Goal: Task Accomplishment & Management: Manage account settings

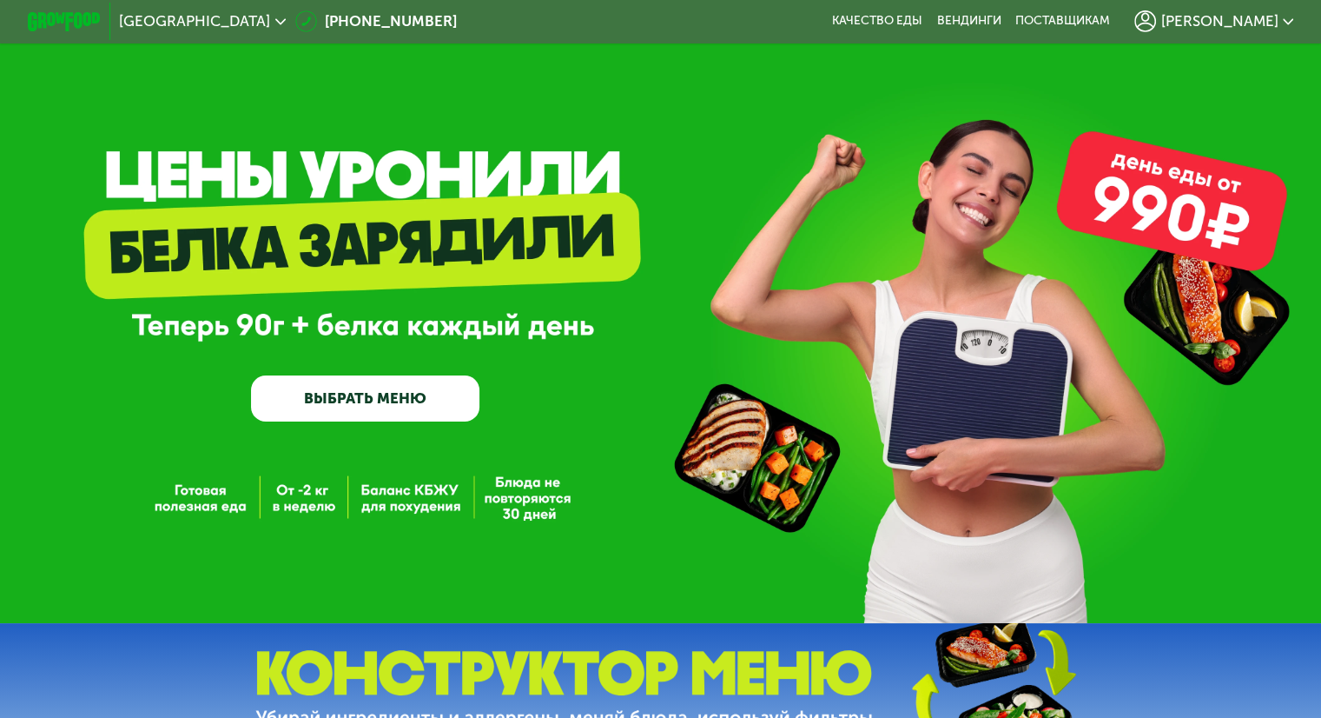
click at [1272, 14] on span "[PERSON_NAME]" at bounding box center [1219, 21] width 117 height 15
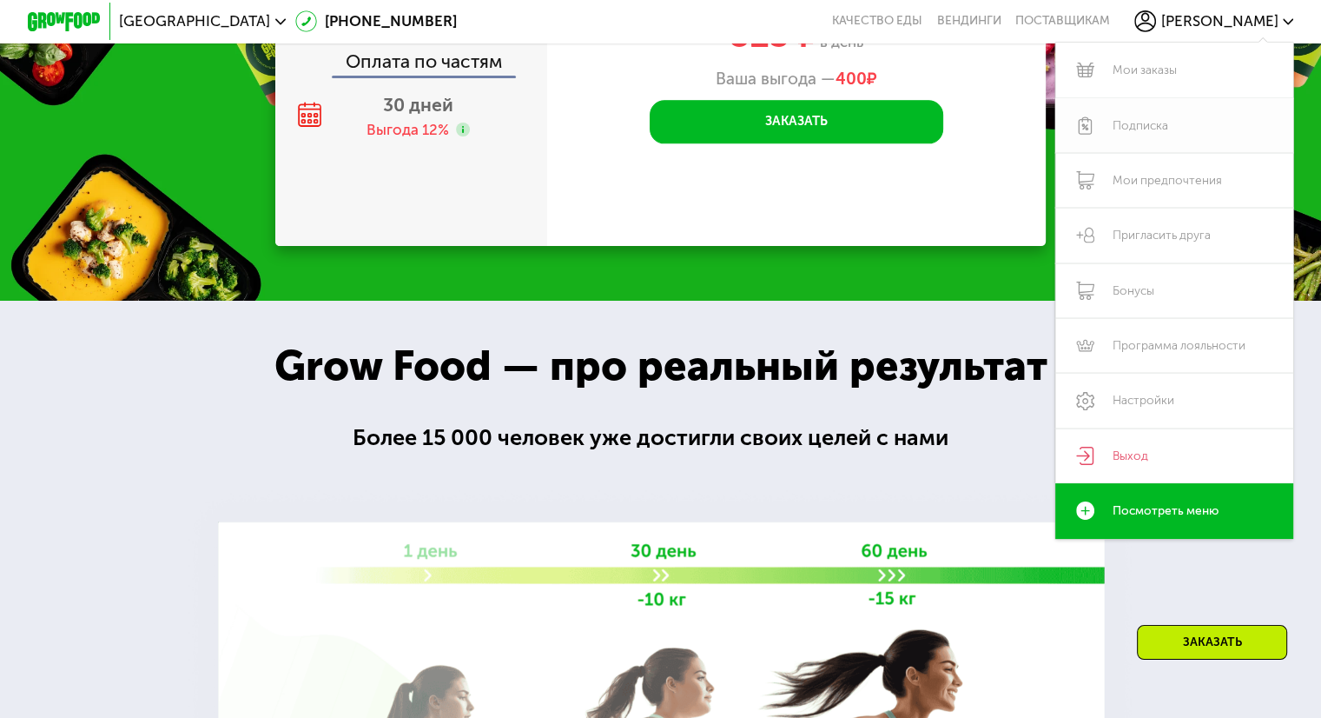
scroll to position [2201, 0]
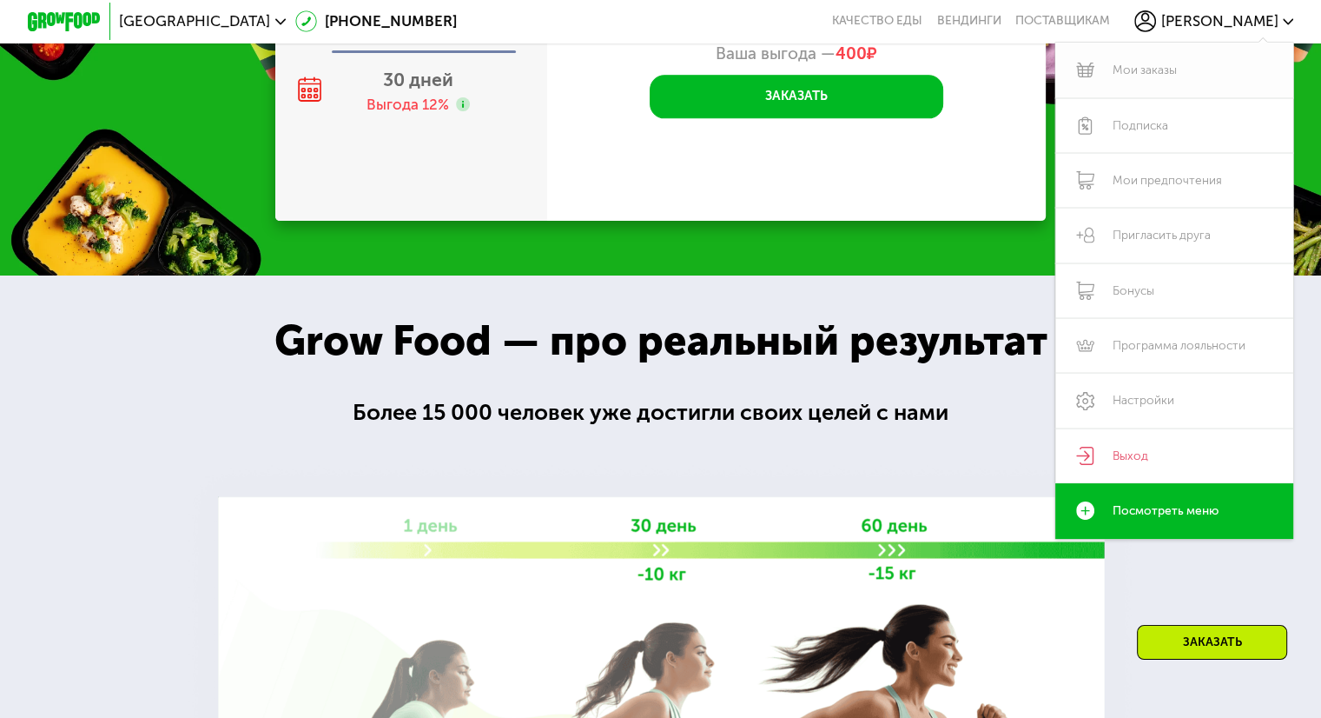
click at [1175, 70] on link "Мои заказы" at bounding box center [1175, 70] width 239 height 55
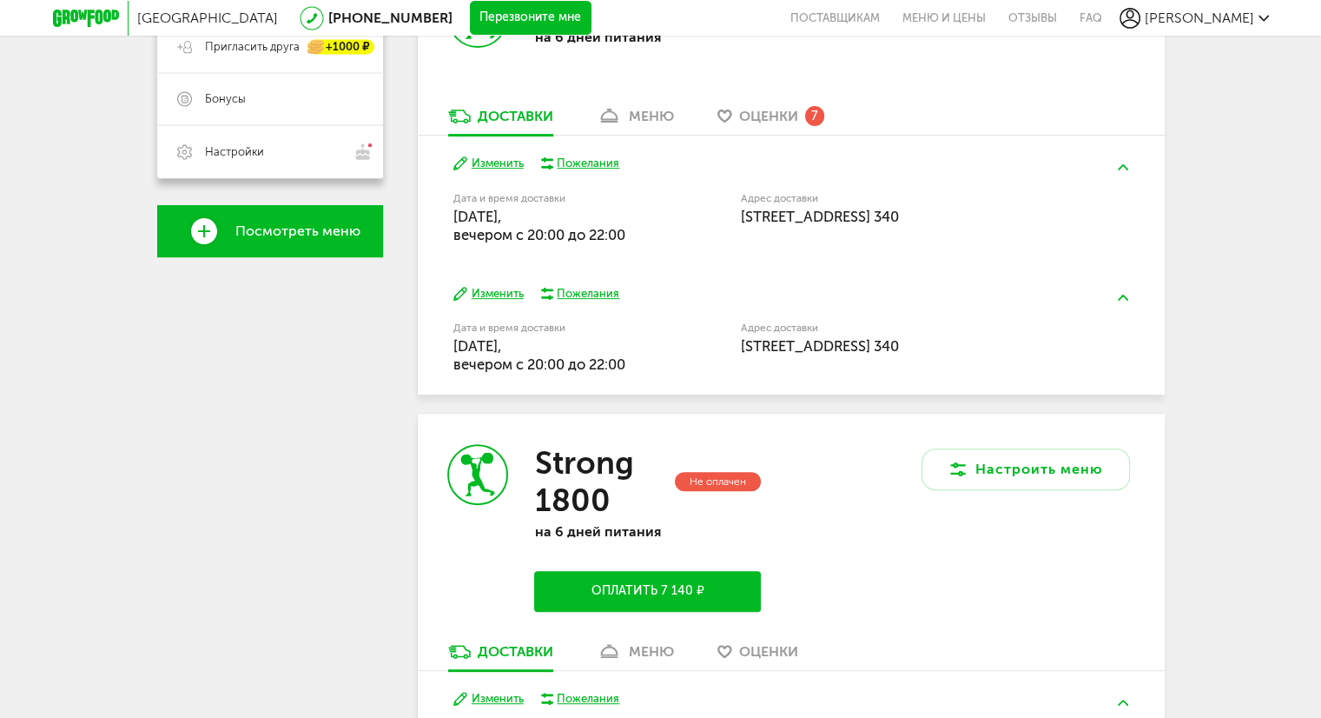
scroll to position [434, 0]
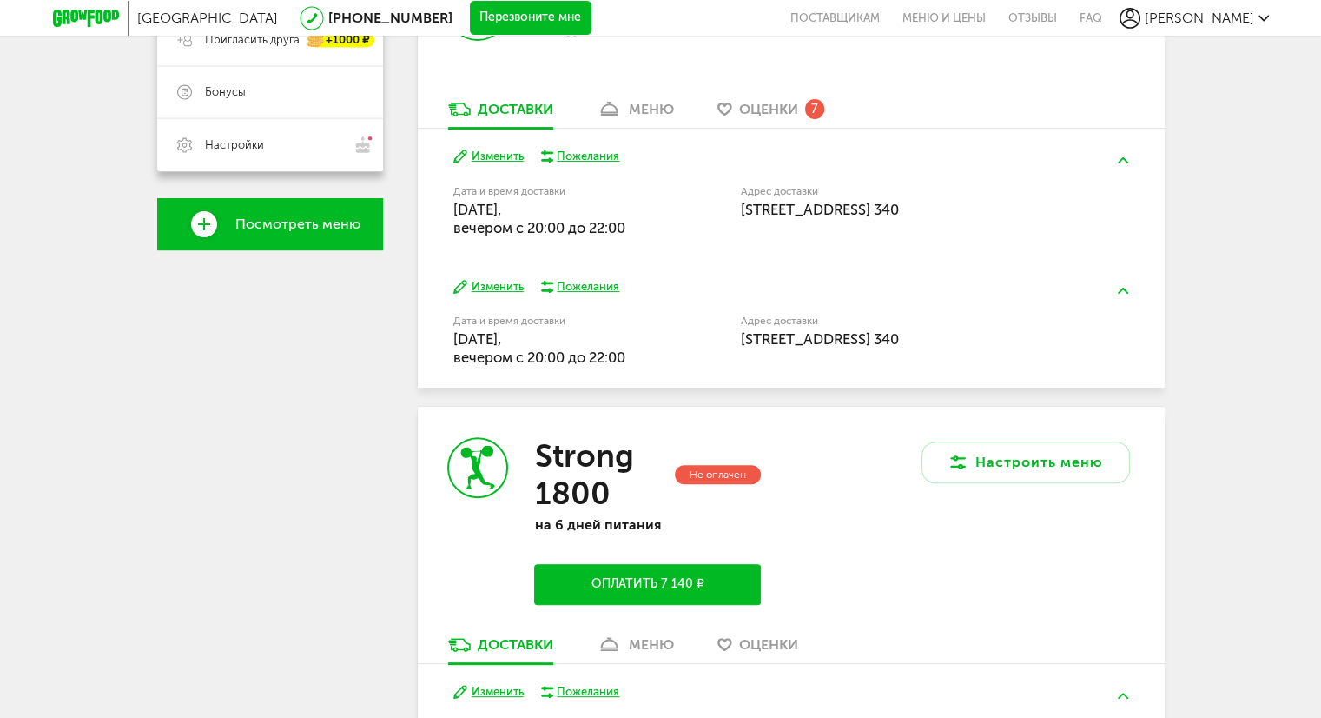
click at [511, 159] on button "Изменить" at bounding box center [488, 157] width 70 height 17
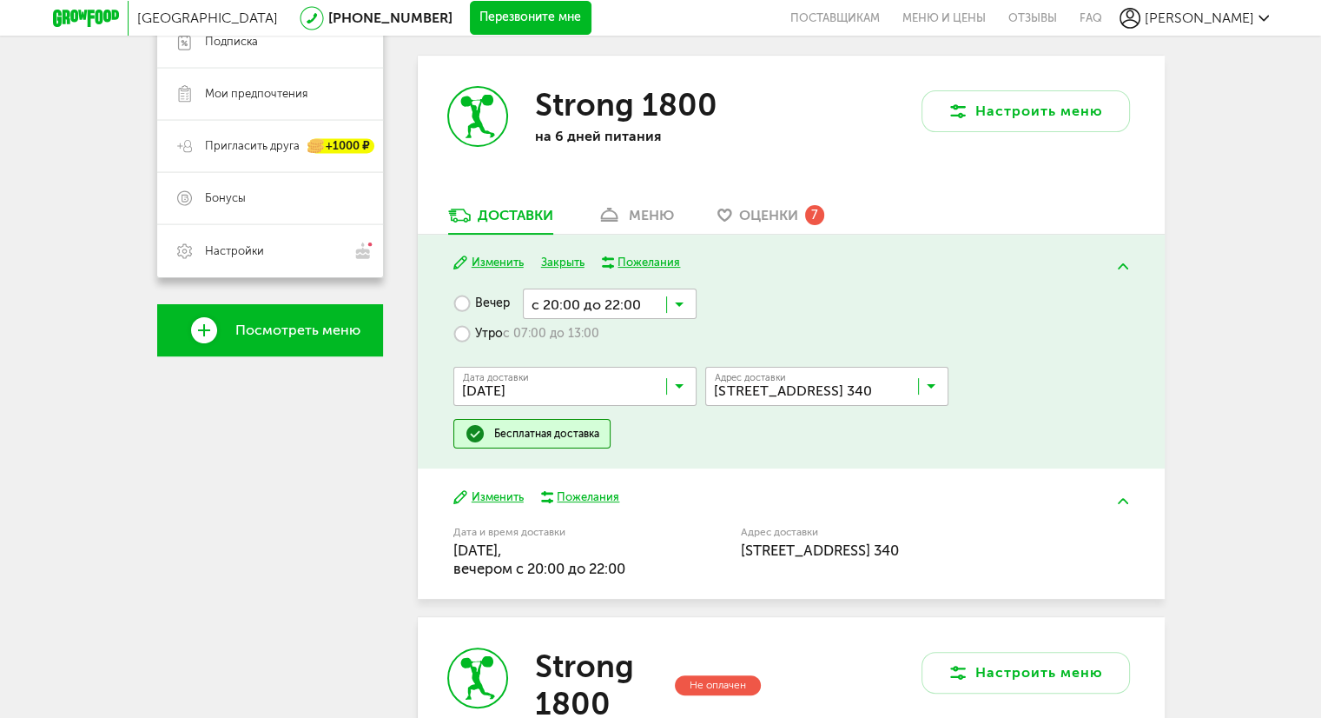
scroll to position [347, 0]
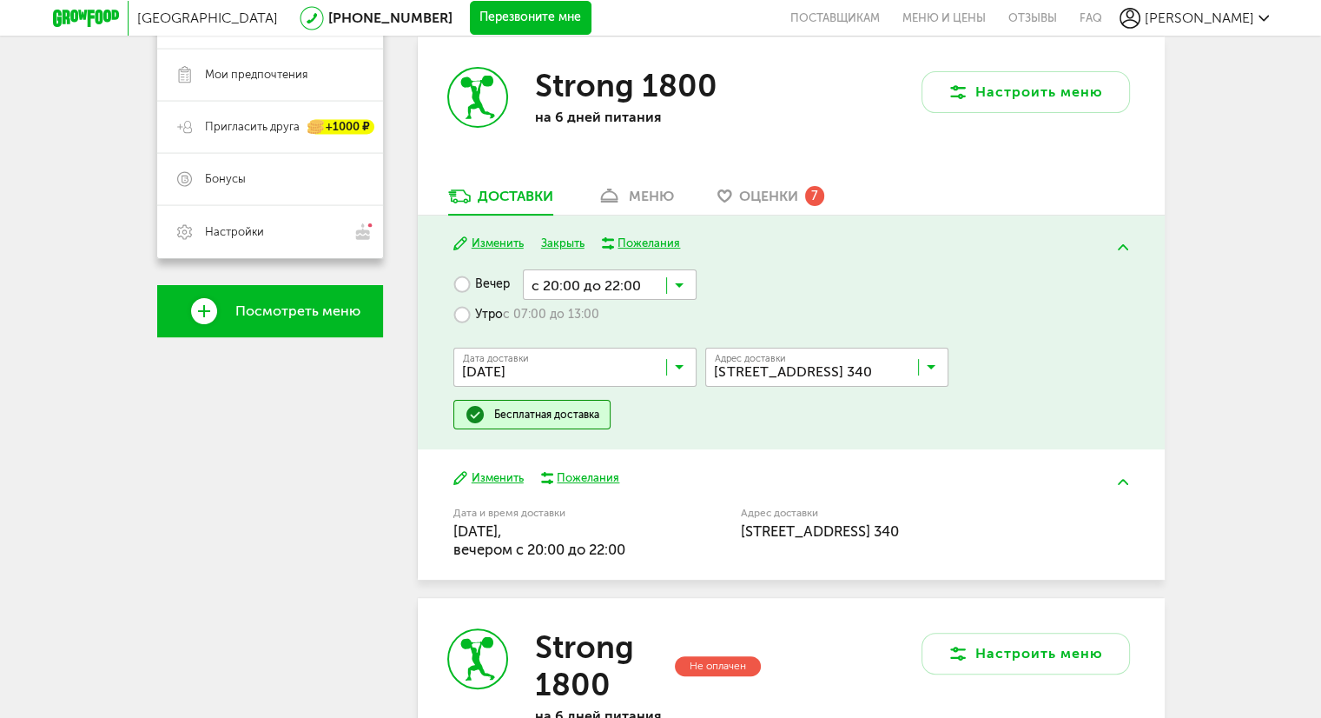
click at [668, 372] on input "Search for option" at bounding box center [579, 371] width 243 height 30
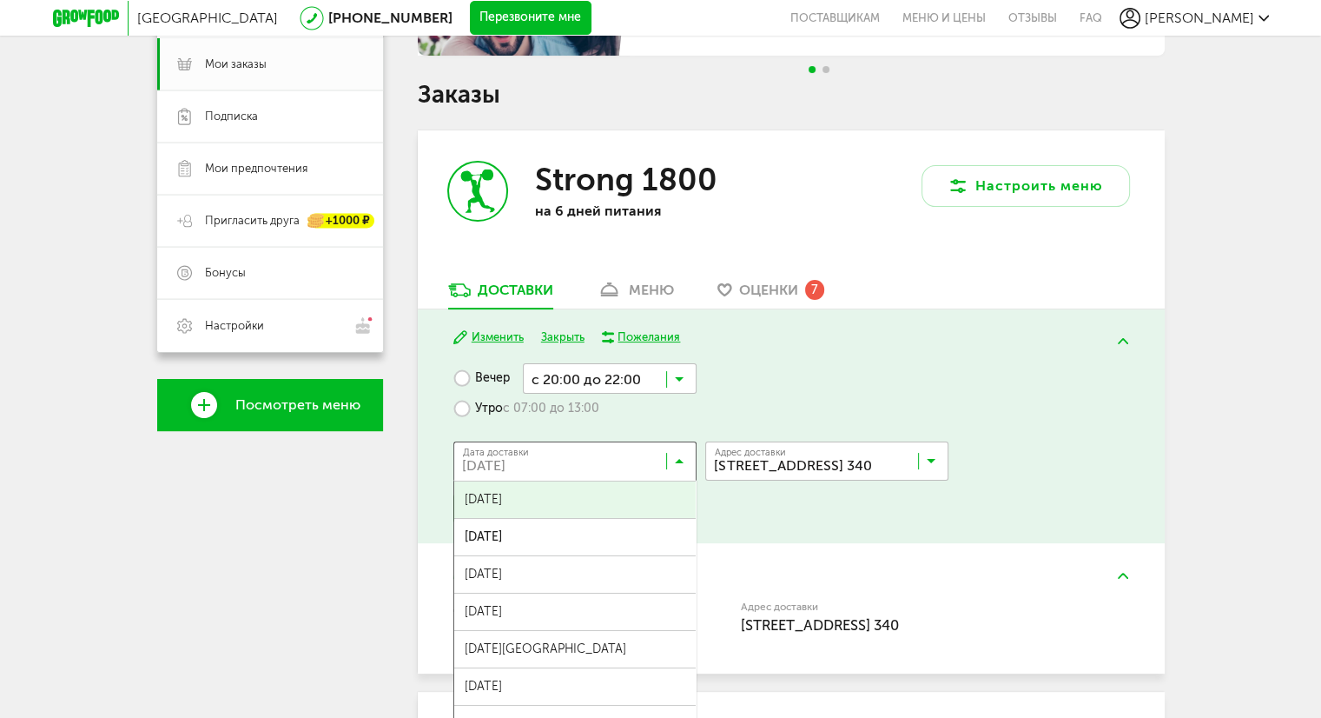
scroll to position [261, 0]
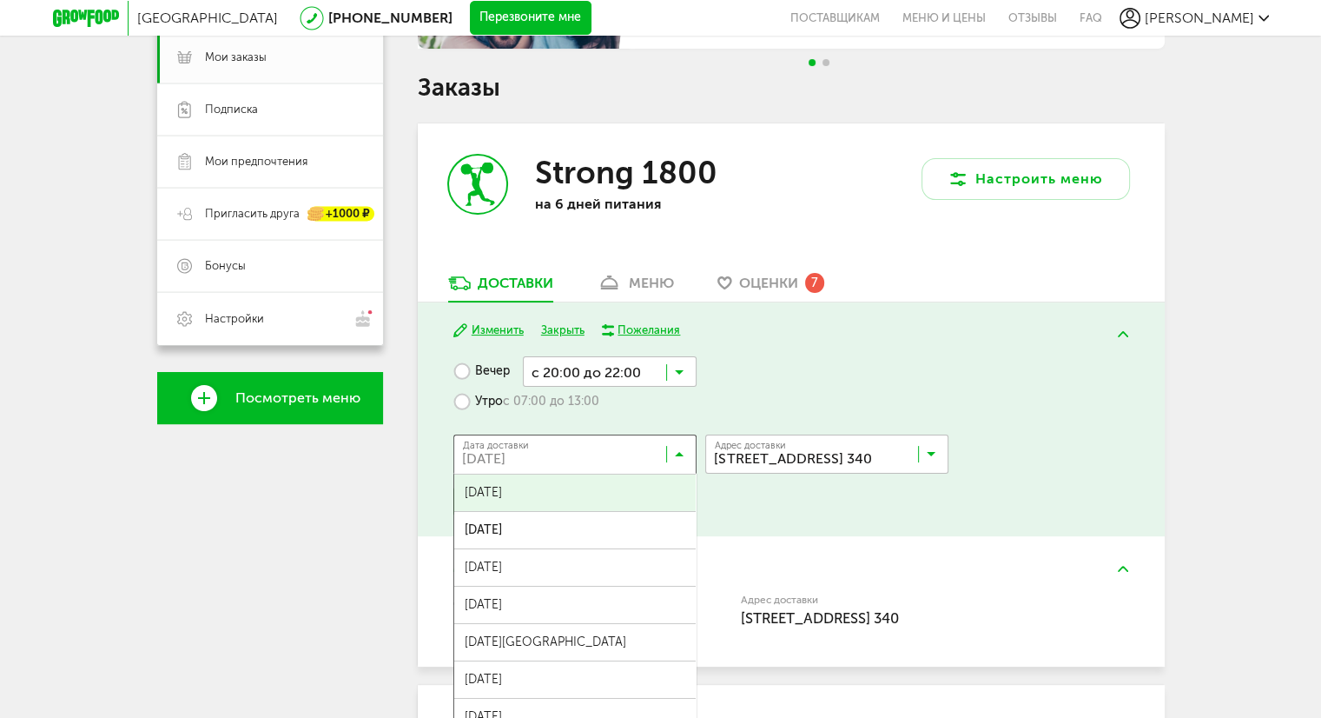
click at [574, 493] on span "[DATE]" at bounding box center [575, 492] width 242 height 36
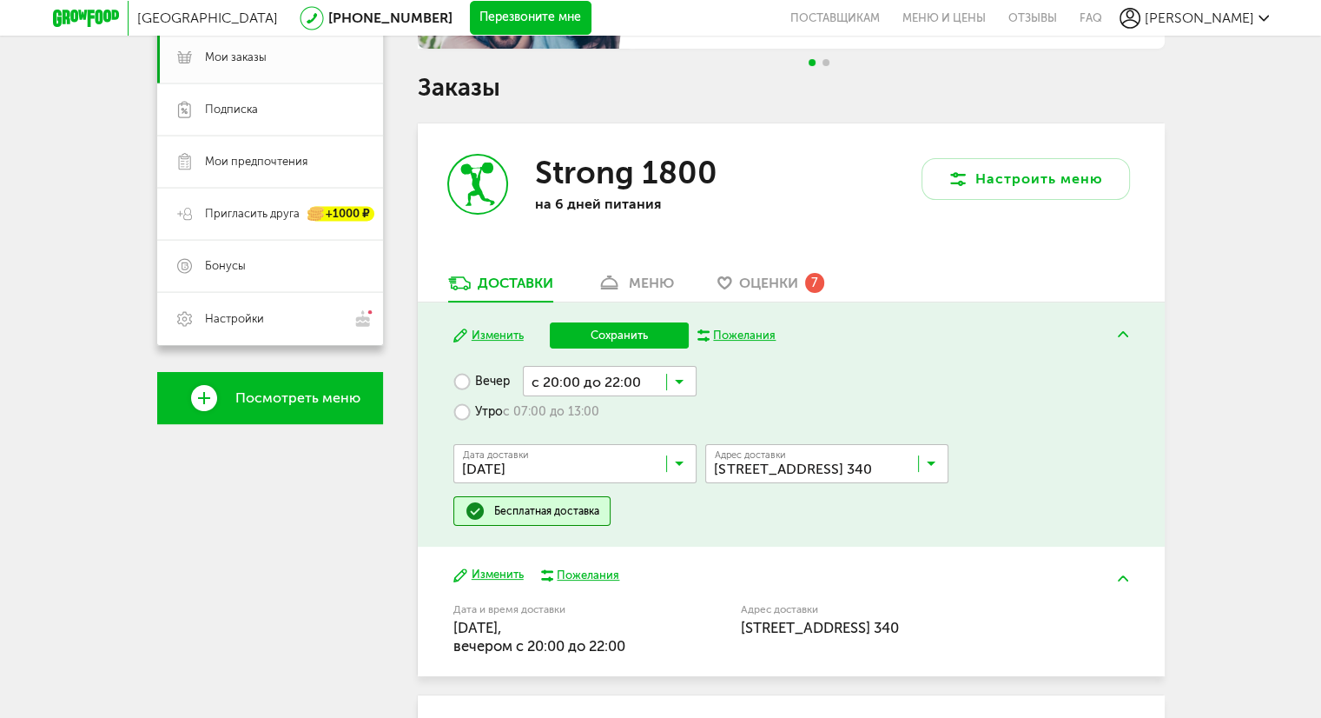
click at [606, 338] on button "Сохранить" at bounding box center [619, 335] width 139 height 26
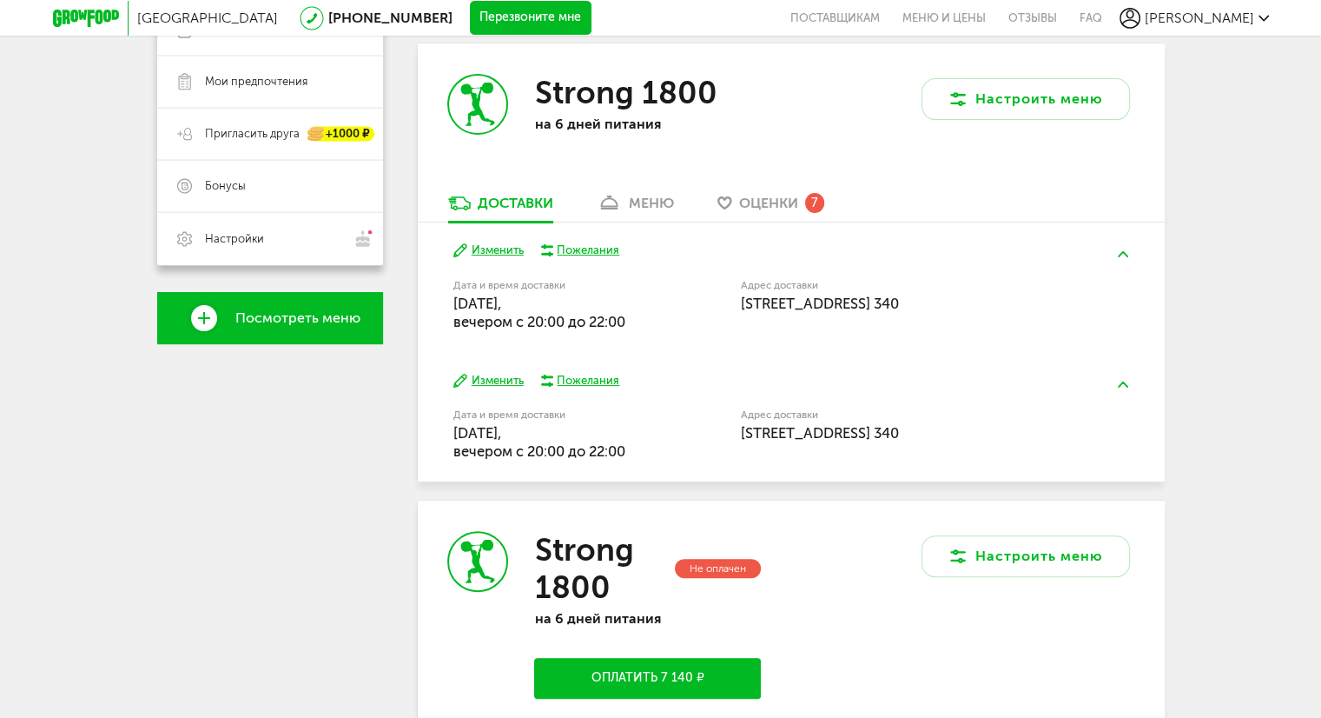
scroll to position [347, 0]
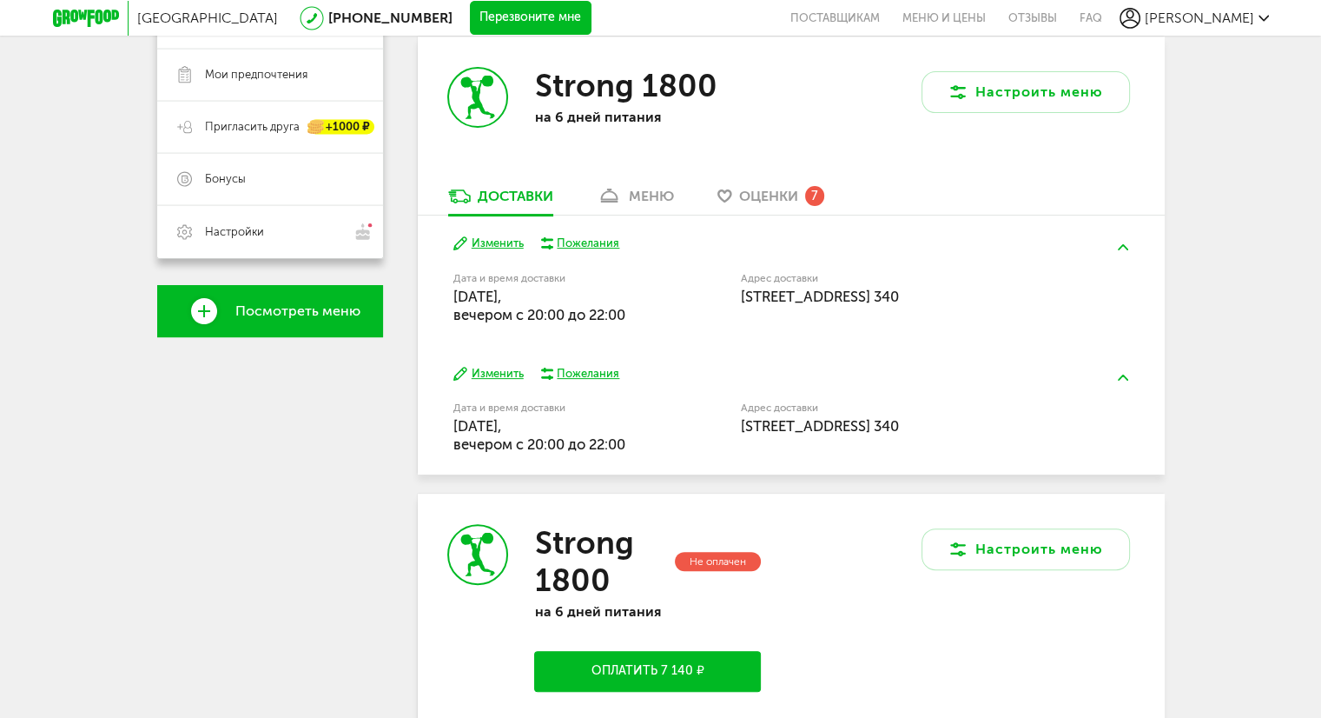
click at [508, 378] on button "Изменить" at bounding box center [488, 374] width 70 height 17
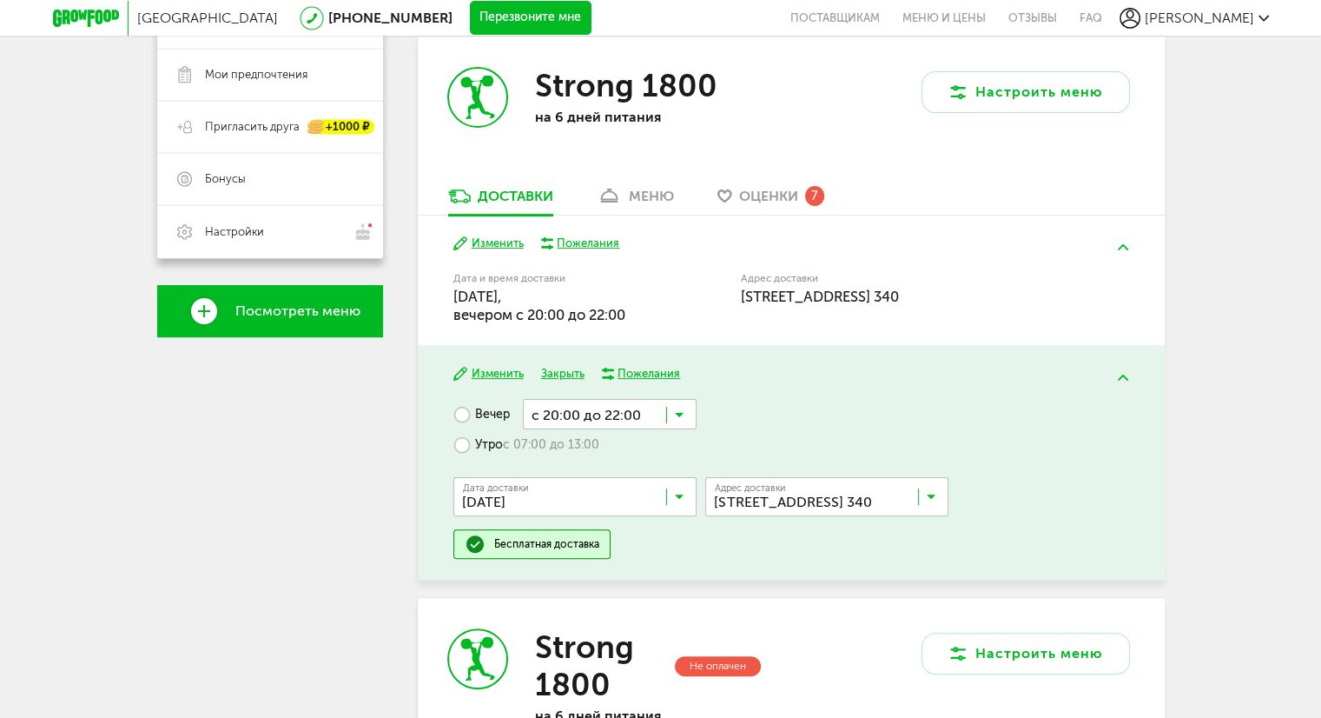
click at [632, 480] on span "[DATE]" at bounding box center [566, 497] width 215 height 35
click at [623, 512] on input "Search for option" at bounding box center [579, 501] width 243 height 30
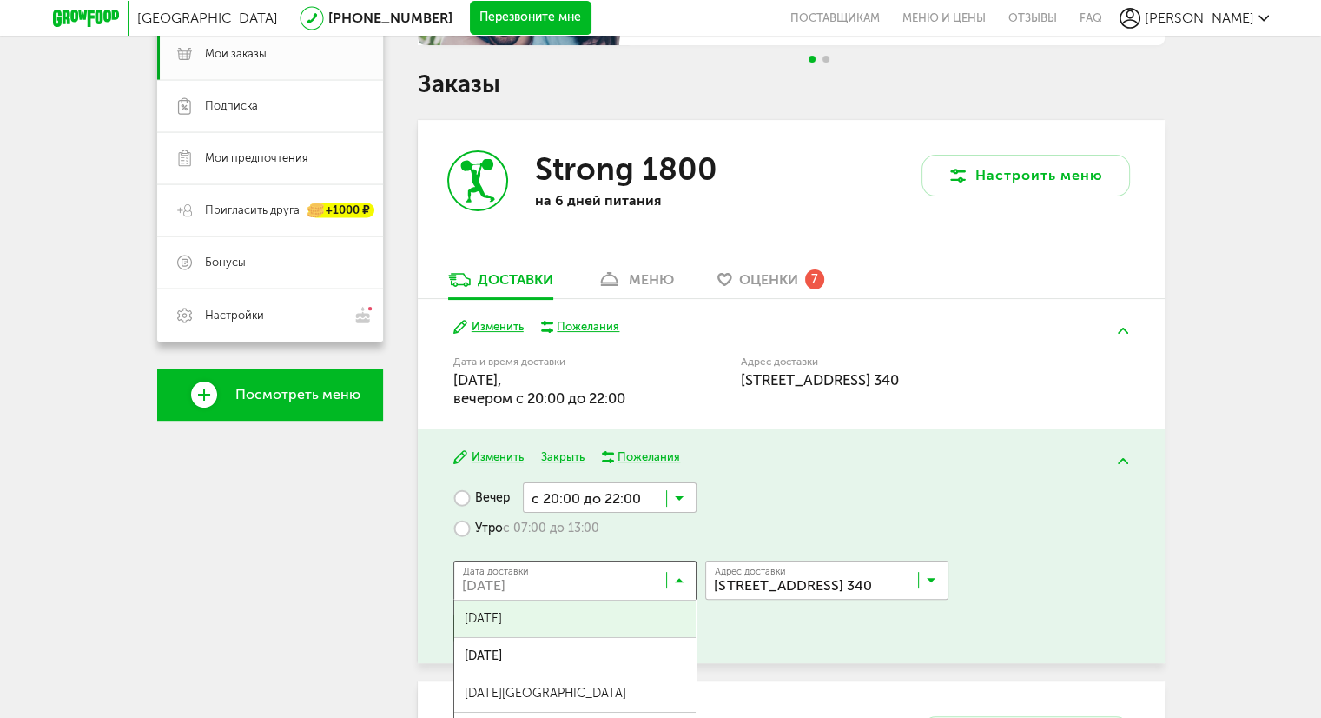
scroll to position [261, 0]
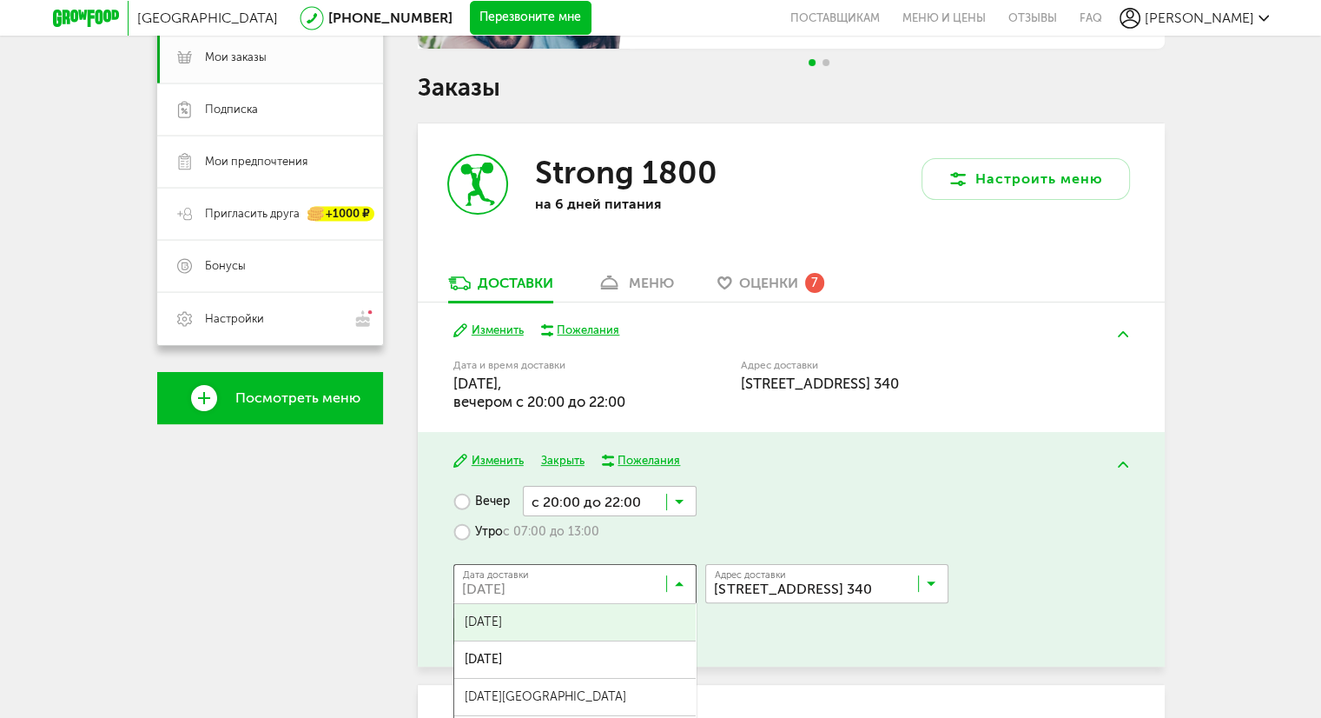
click at [587, 625] on span "[DATE]" at bounding box center [575, 622] width 242 height 36
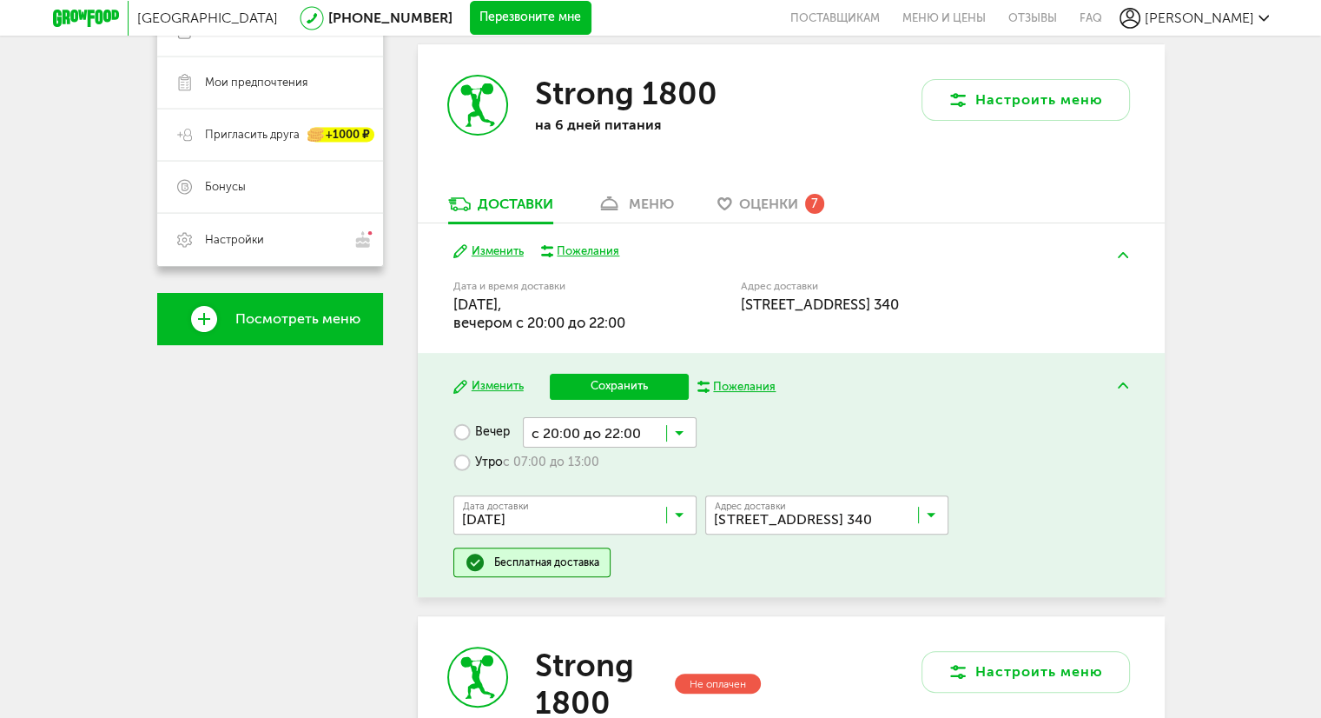
scroll to position [347, 0]
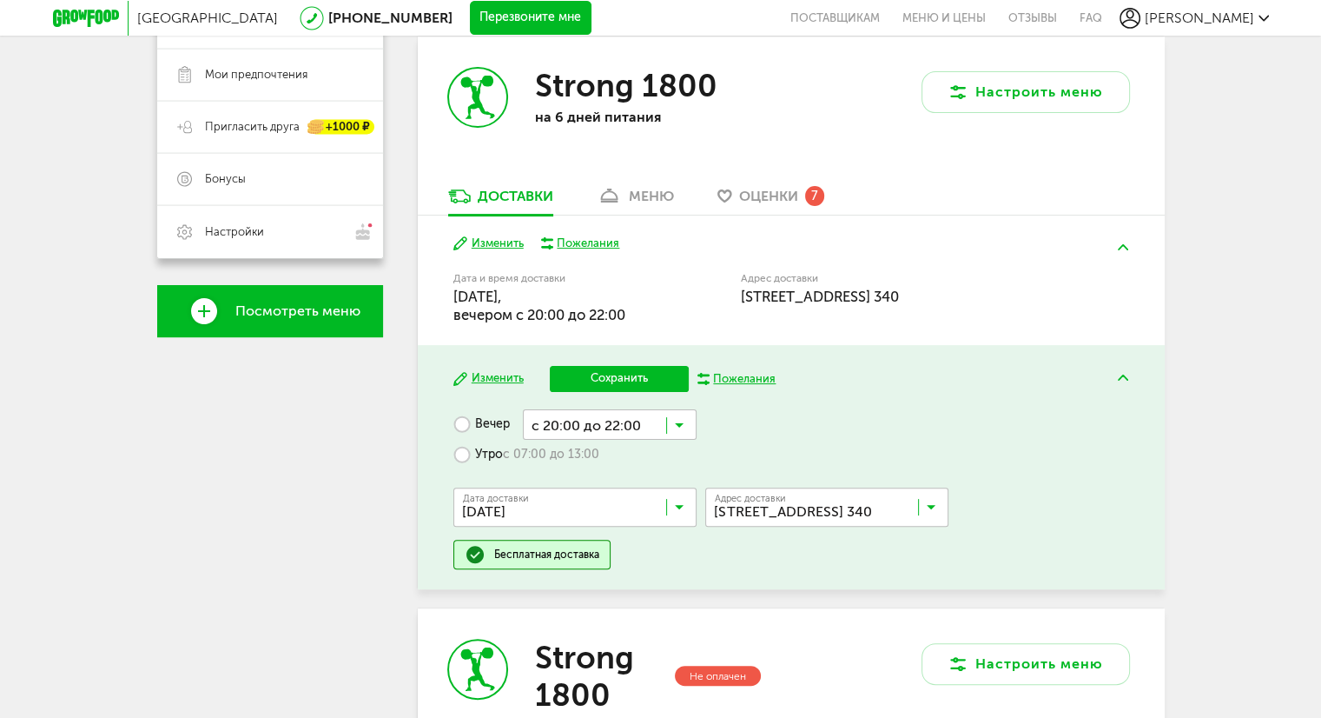
click at [645, 384] on button "Сохранить" at bounding box center [619, 379] width 139 height 26
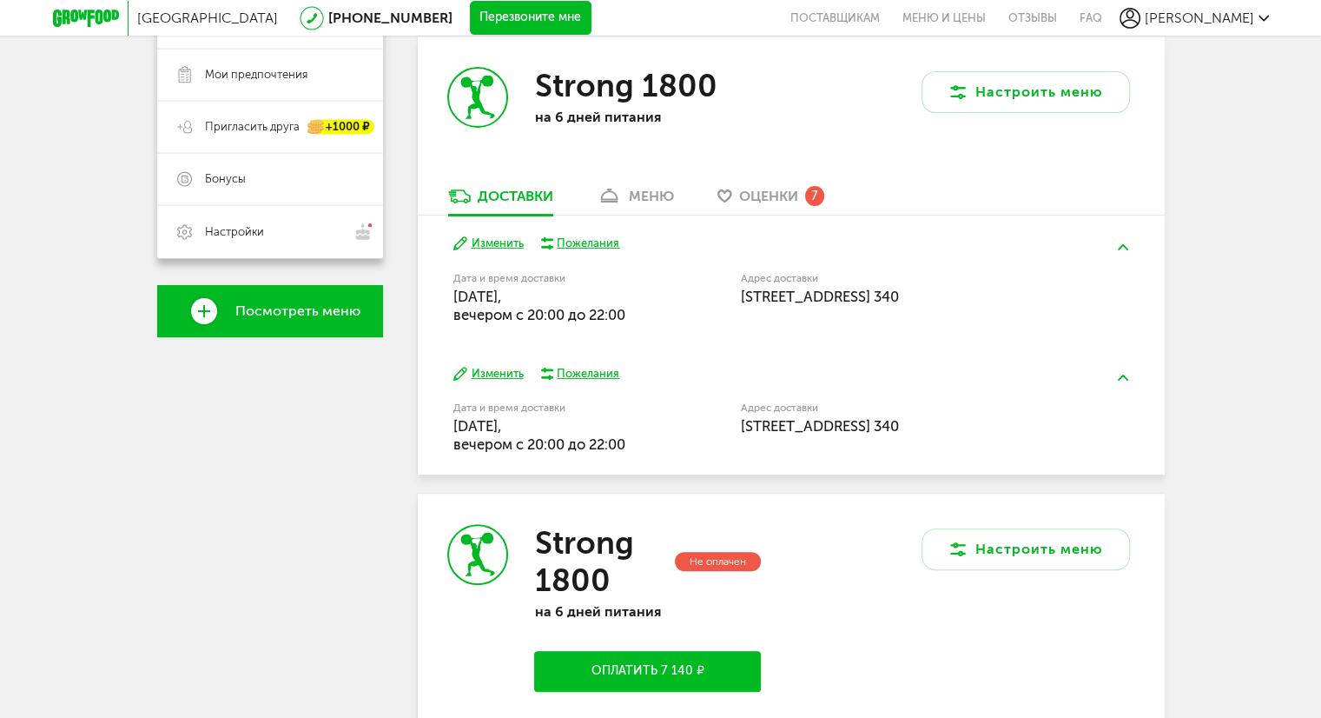
click at [783, 203] on span "Оценки" at bounding box center [768, 196] width 59 height 17
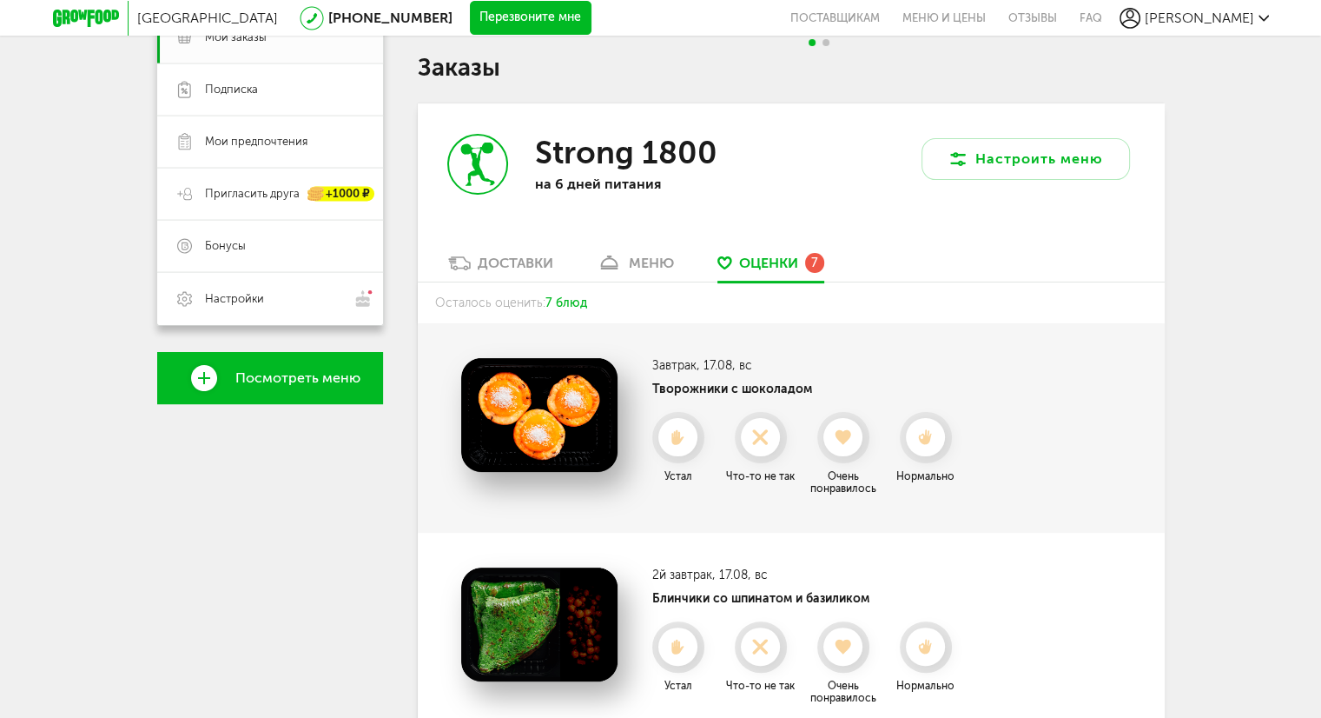
scroll to position [20, 0]
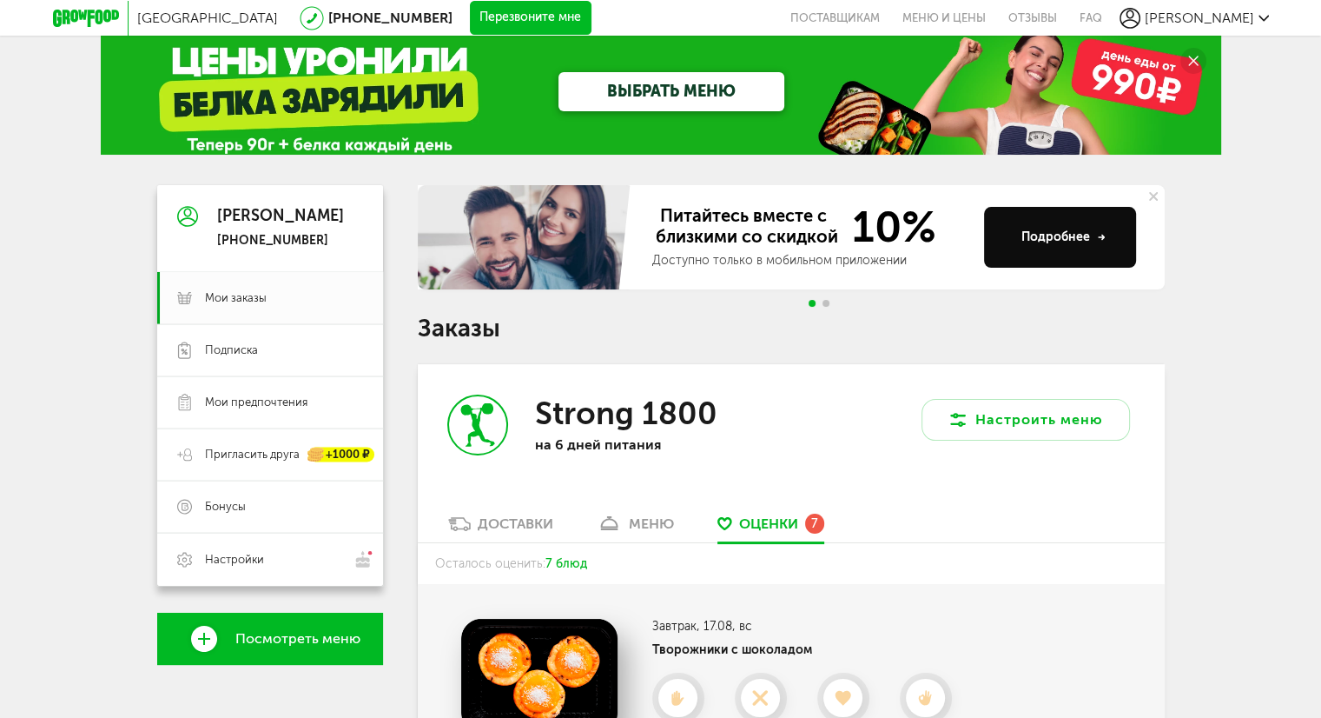
click at [672, 522] on div "меню" at bounding box center [651, 523] width 45 height 17
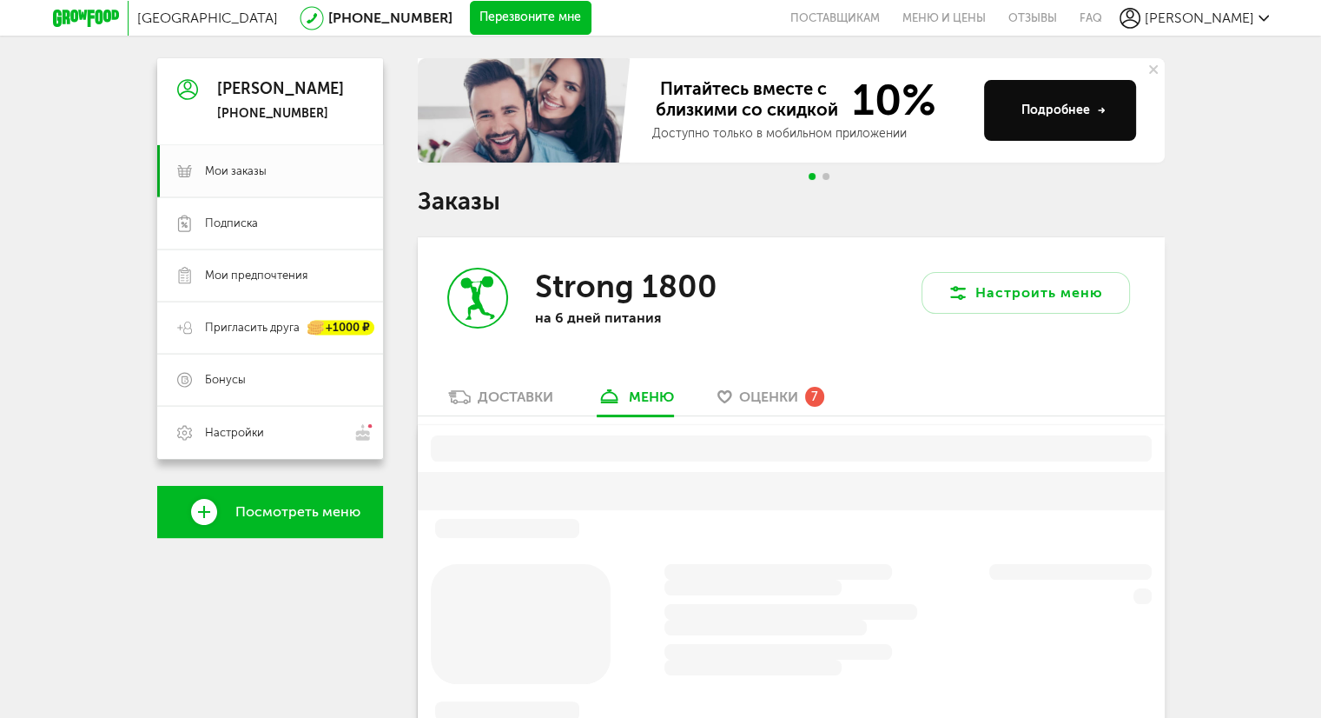
scroll to position [341, 0]
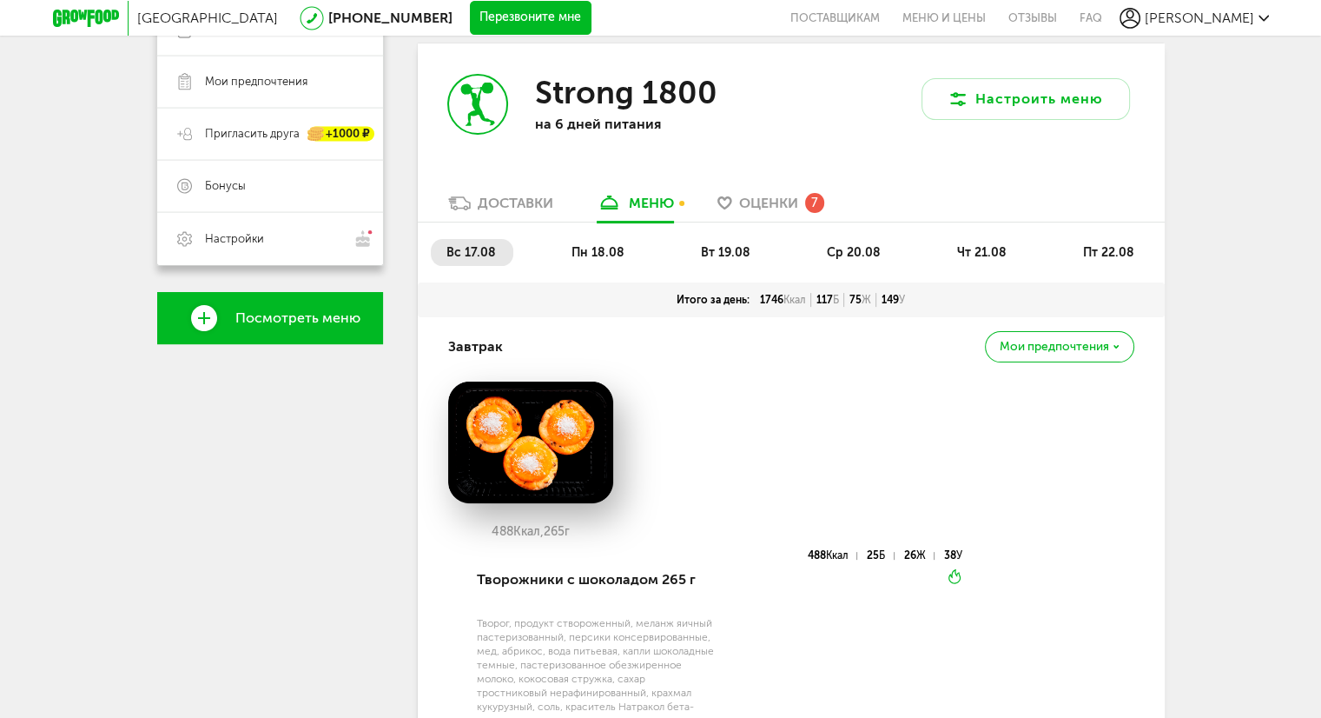
click at [610, 247] on span "пн 18.08" at bounding box center [598, 252] width 53 height 15
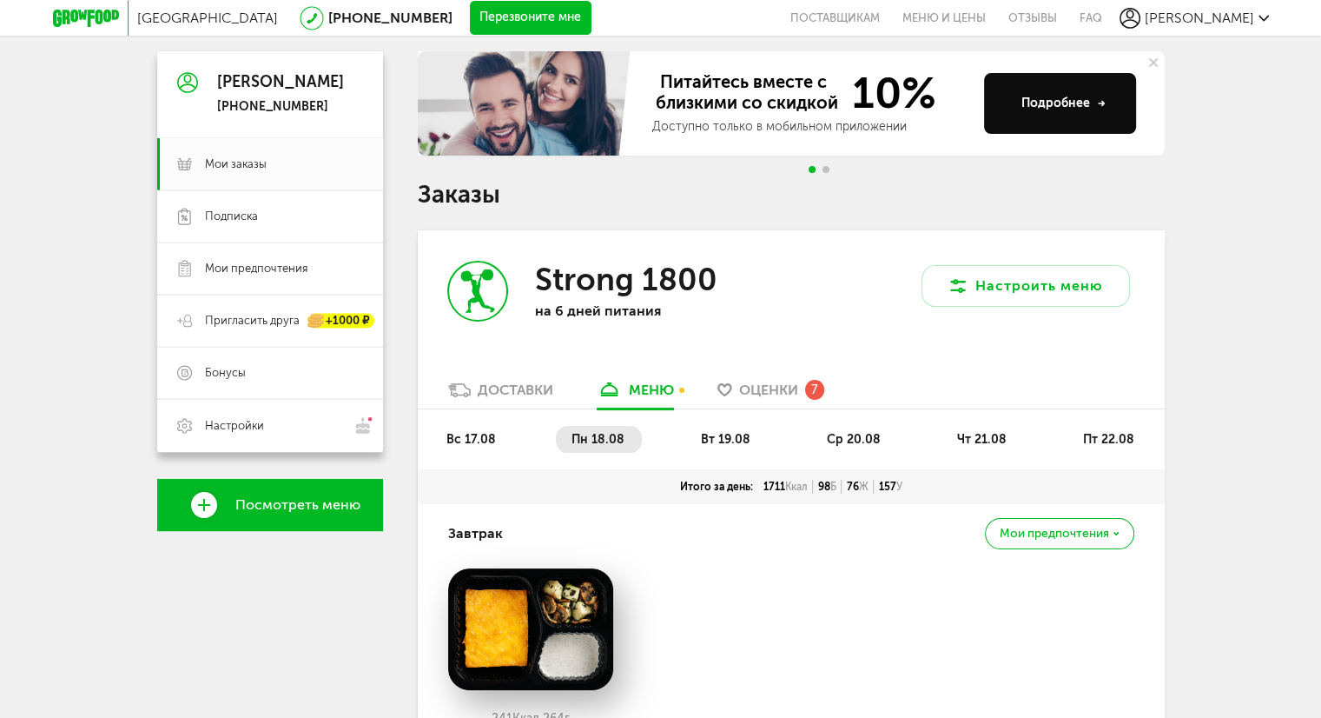
scroll to position [174, 0]
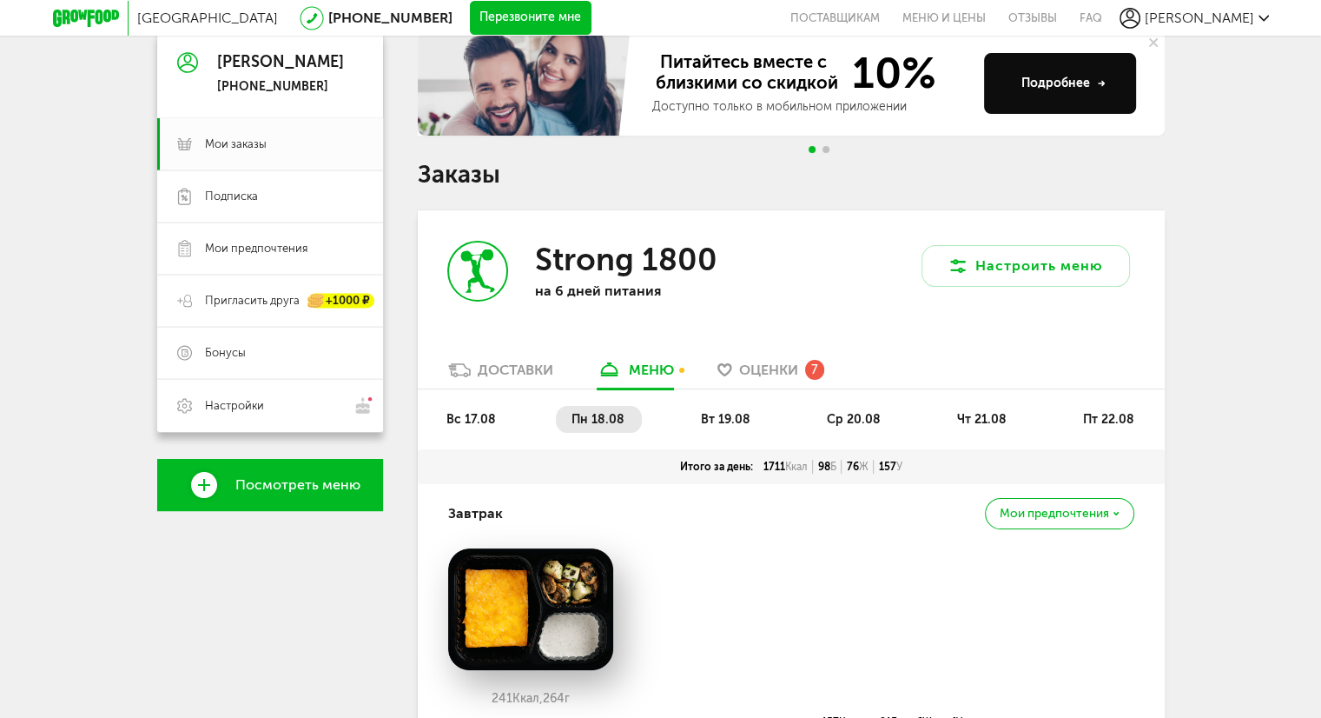
click at [762, 373] on span "Оценки" at bounding box center [768, 369] width 59 height 17
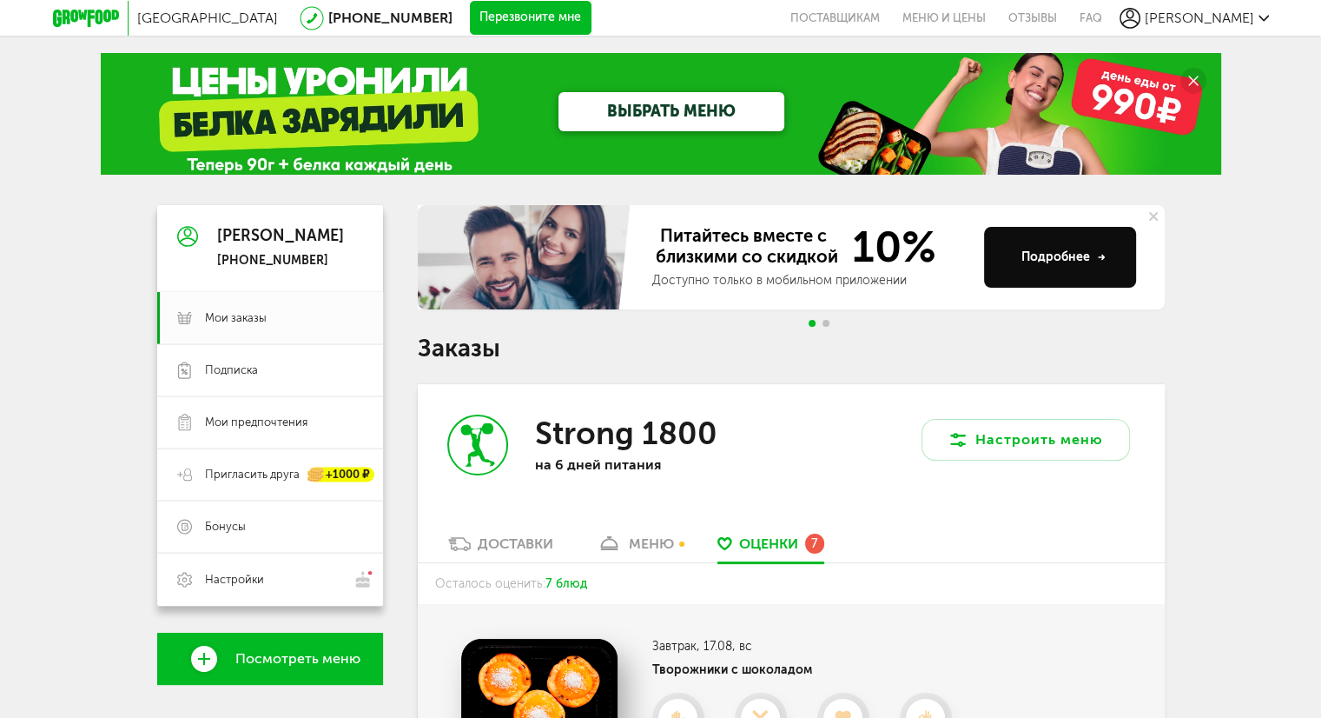
click at [505, 523] on div "Strong 1800 на 6 дней питания" at bounding box center [605, 459] width 374 height 150
click at [511, 546] on div "Доставки" at bounding box center [516, 543] width 76 height 17
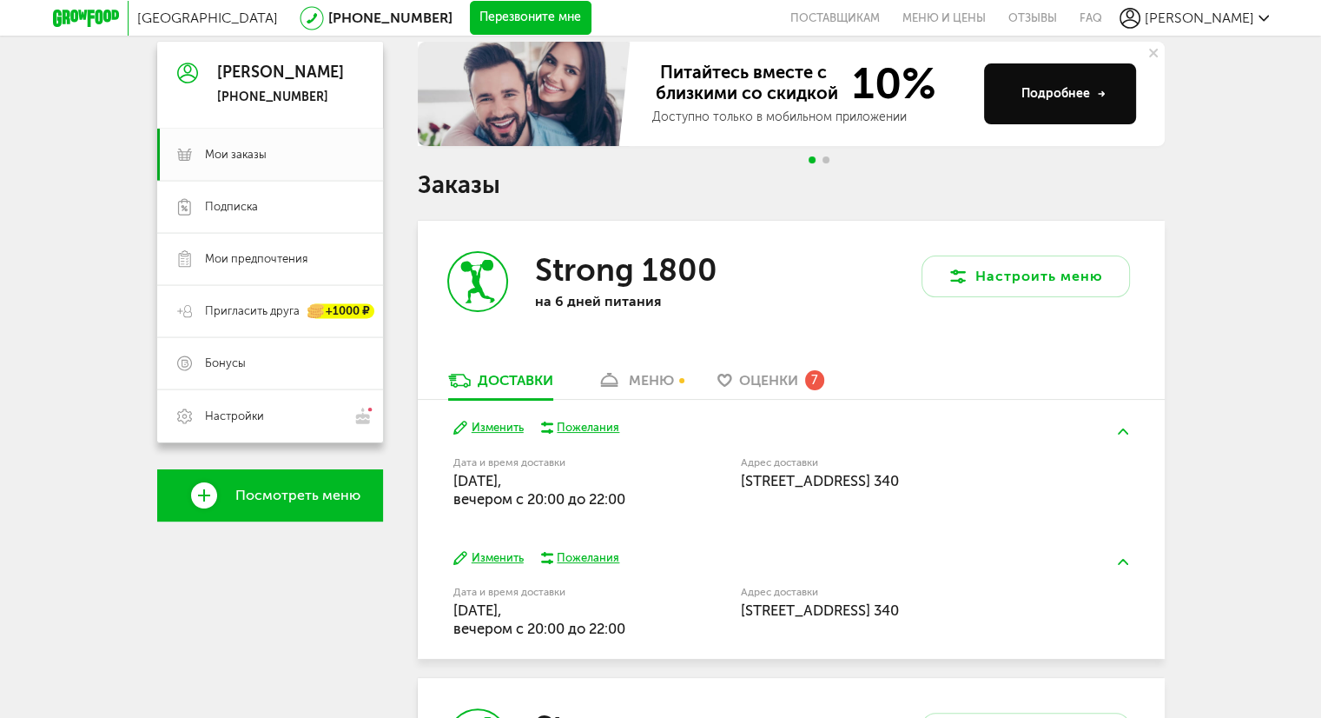
scroll to position [261, 0]
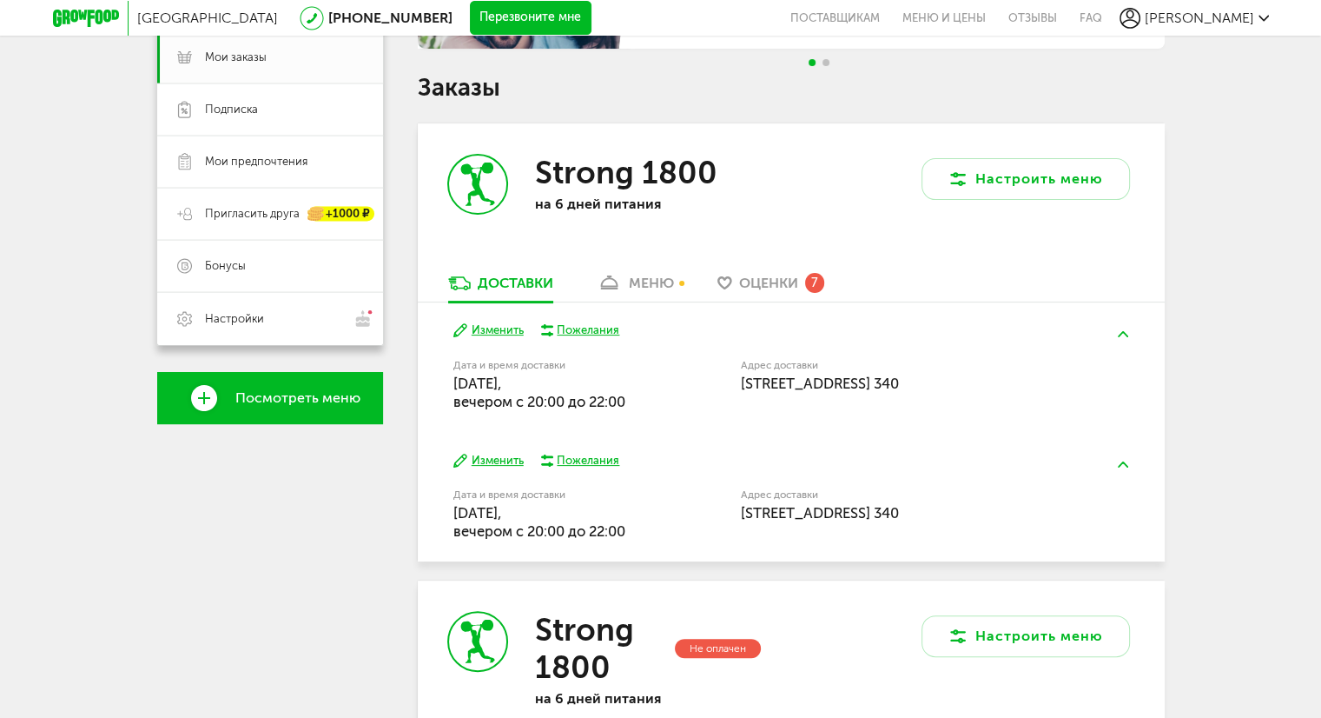
click at [581, 331] on div "Пожелания" at bounding box center [588, 330] width 63 height 16
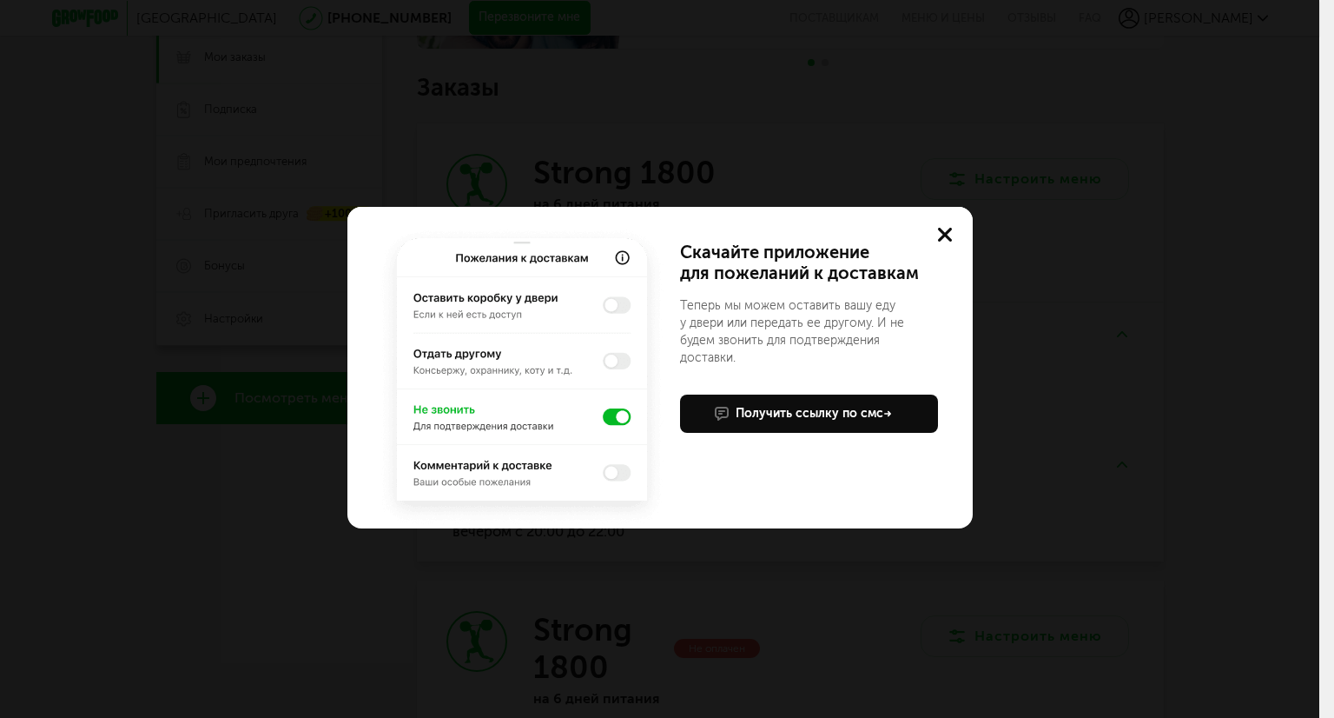
click at [930, 229] on button at bounding box center [945, 235] width 56 height 56
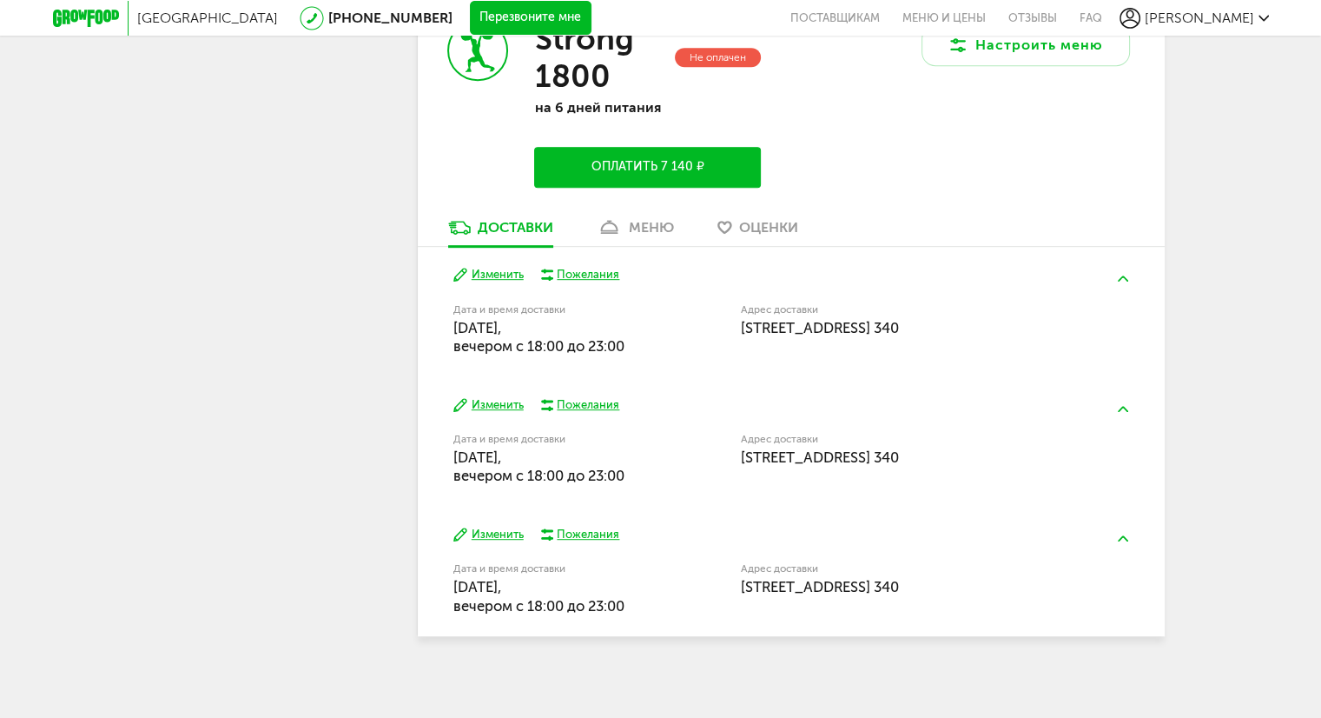
scroll to position [858, 0]
